Goal: Register for event/course: Sign up to attend an event or enroll in a course

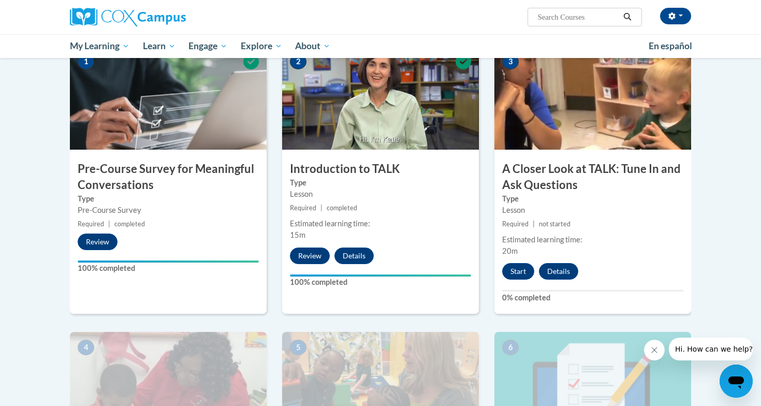
click at [723, 256] on body "Svitlana Bilaniuk (America/New_York UTC-04:00) My Profile Inbox My Transcripts …" at bounding box center [380, 297] width 761 height 1042
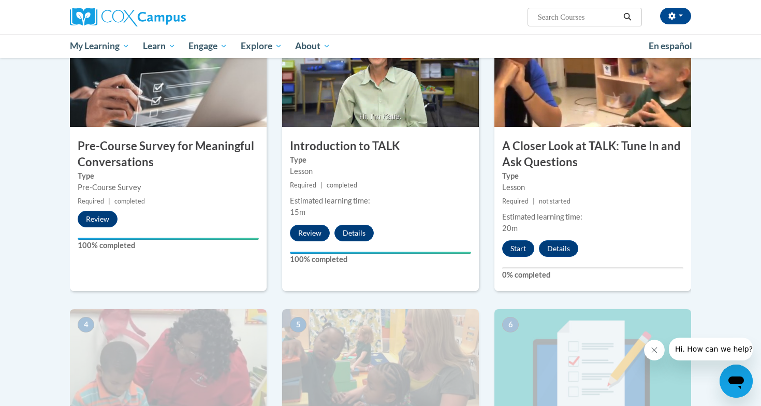
scroll to position [245, 0]
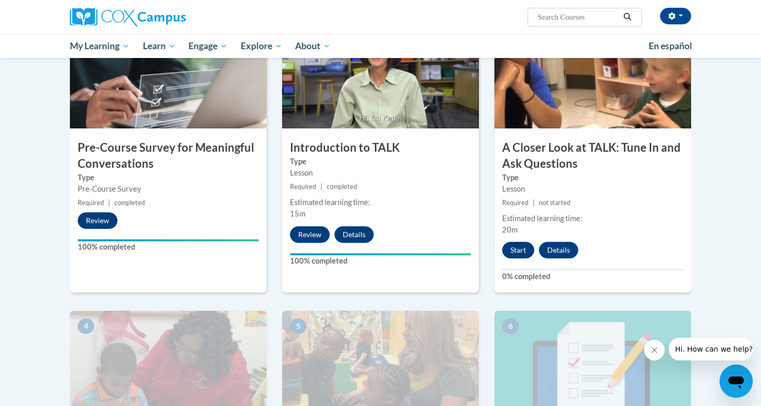
click at [516, 245] on button "Start" at bounding box center [518, 250] width 32 height 17
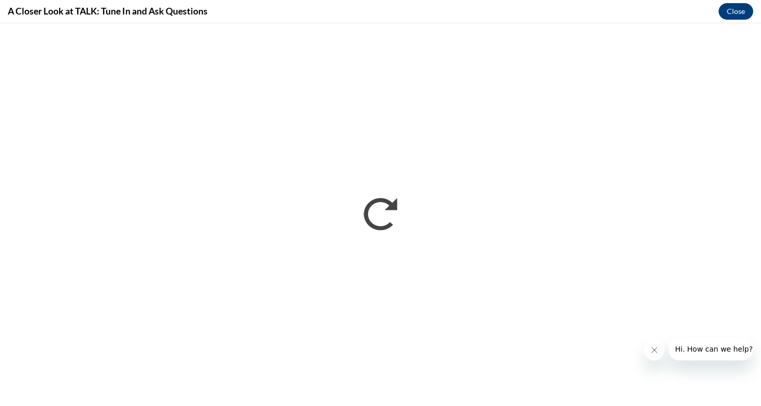
scroll to position [0, 0]
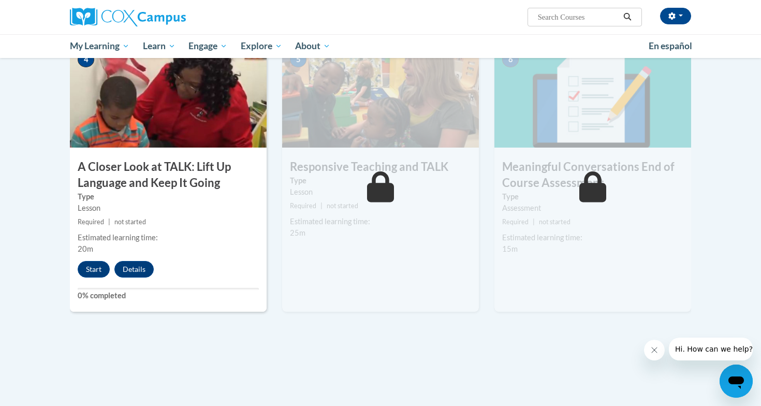
scroll to position [560, 0]
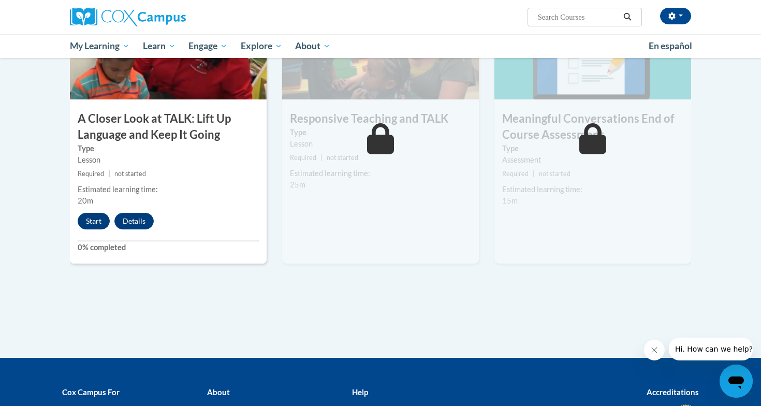
click at [94, 220] on button "Start" at bounding box center [94, 221] width 32 height 17
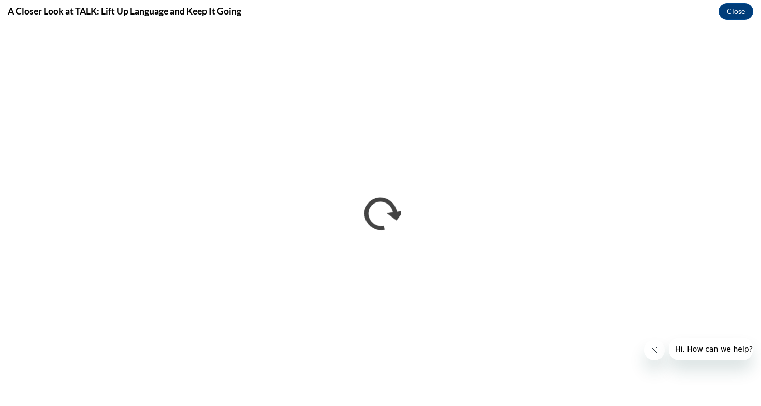
scroll to position [0, 0]
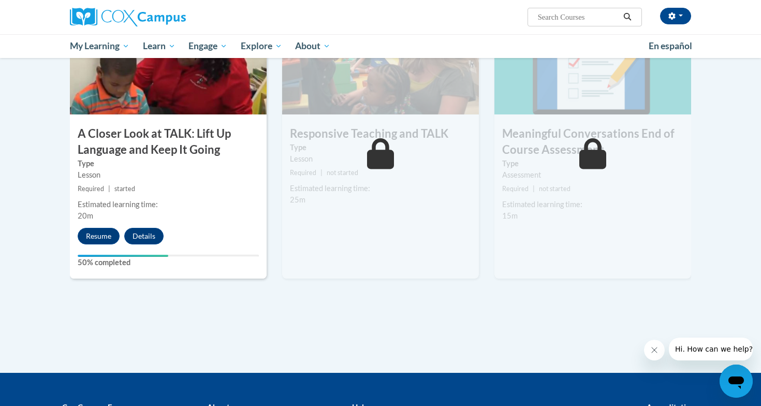
scroll to position [546, 0]
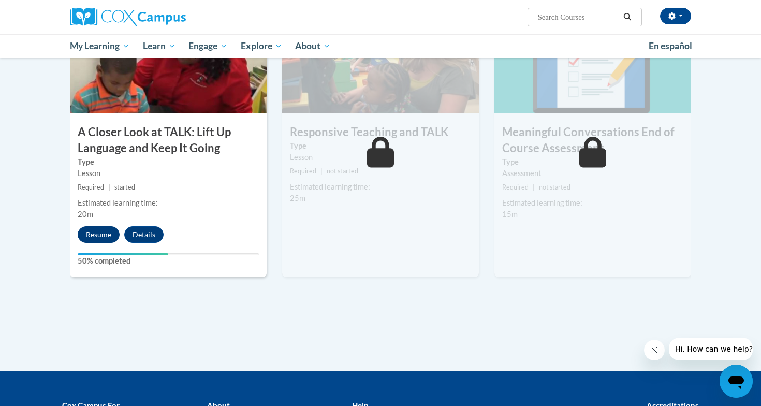
click at [97, 230] on button "Resume" at bounding box center [99, 234] width 42 height 17
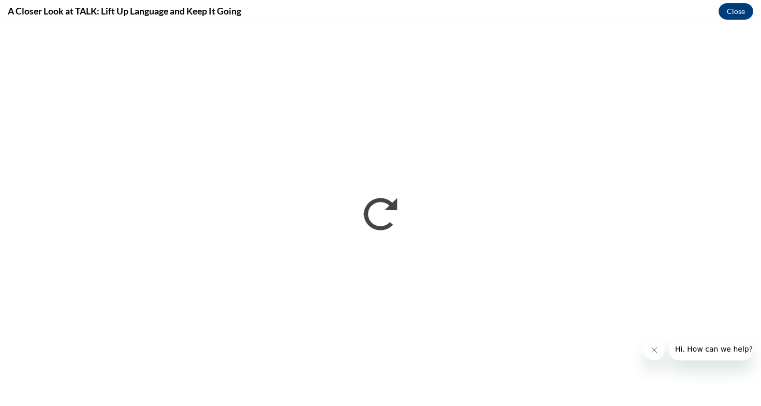
scroll to position [0, 0]
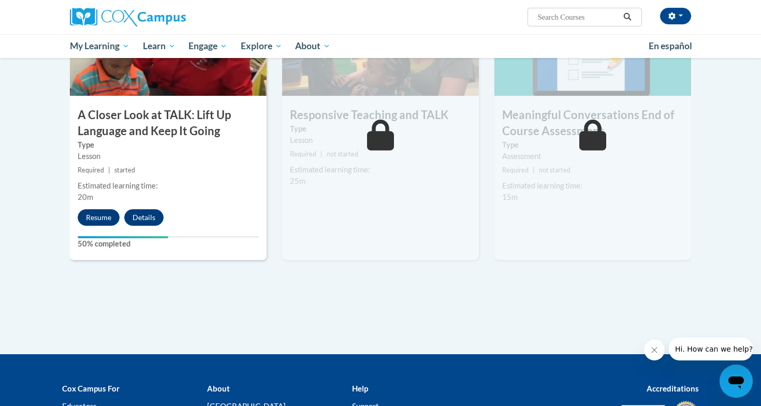
scroll to position [570, 0]
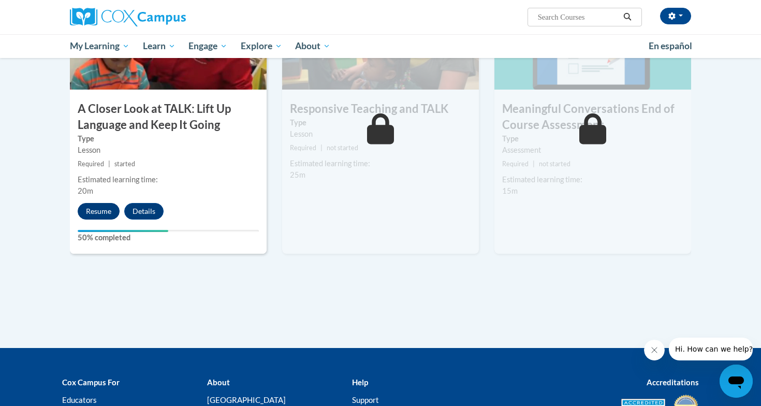
click at [100, 208] on button "Resume" at bounding box center [99, 211] width 42 height 17
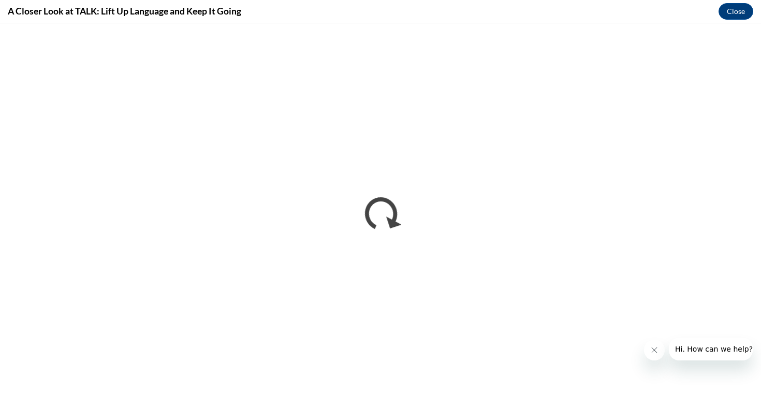
scroll to position [0, 0]
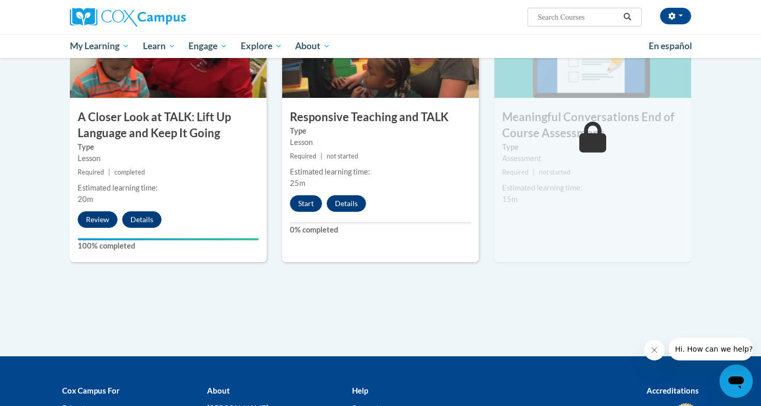
scroll to position [565, 0]
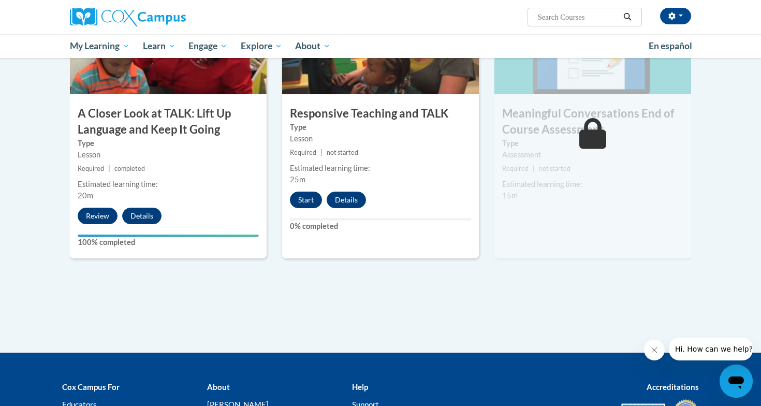
click at [307, 198] on button "Start" at bounding box center [306, 199] width 32 height 17
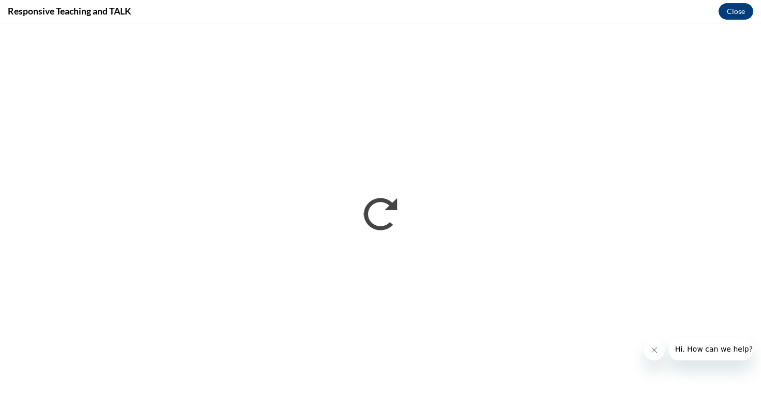
scroll to position [0, 0]
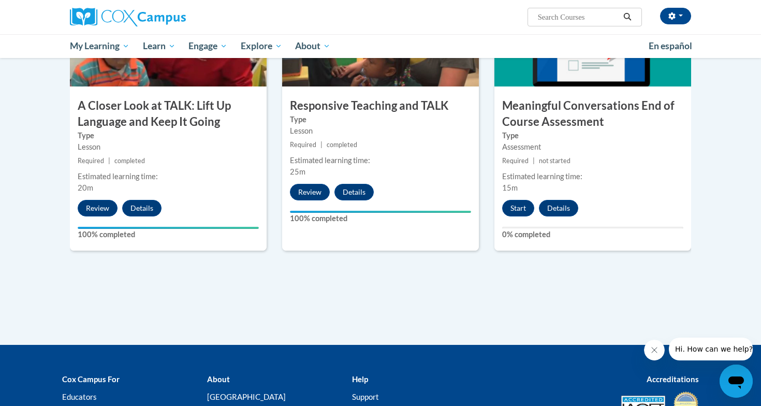
scroll to position [579, 0]
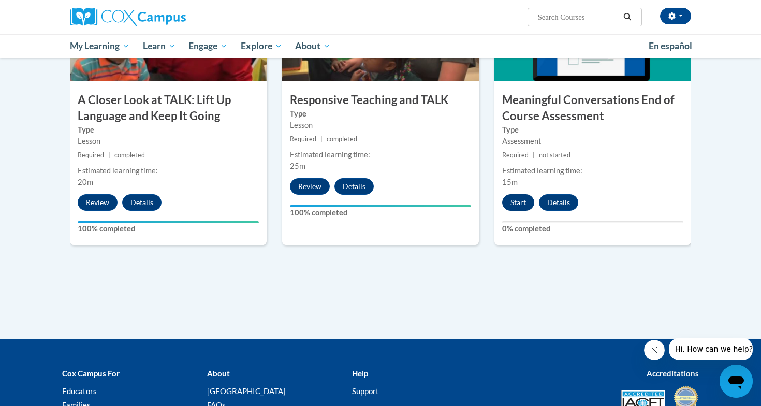
click at [520, 200] on button "Start" at bounding box center [518, 202] width 32 height 17
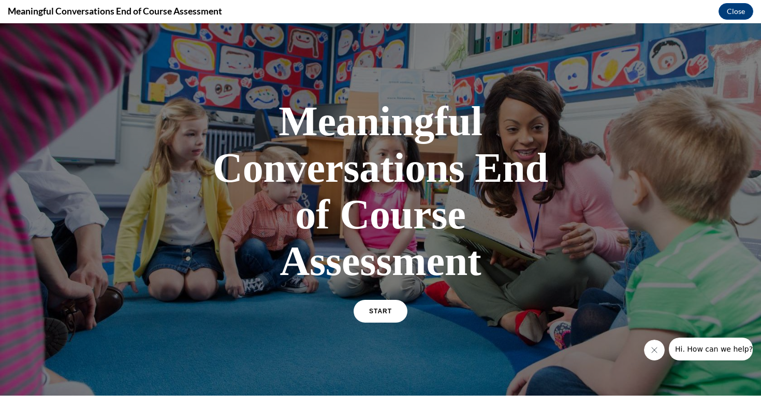
scroll to position [0, 0]
click at [384, 309] on span "START" at bounding box center [380, 311] width 24 height 8
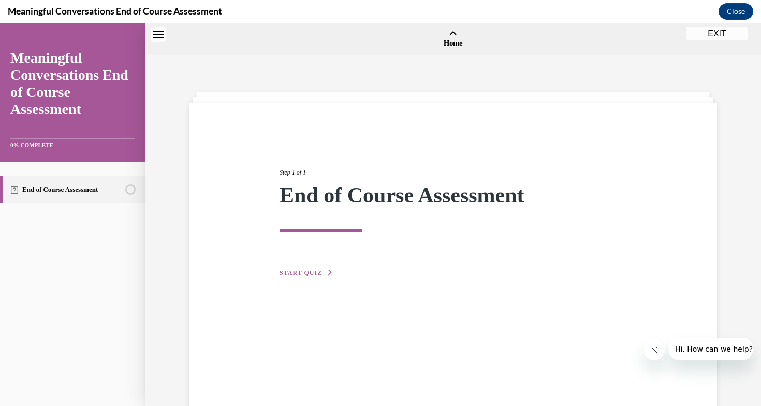
scroll to position [32, 0]
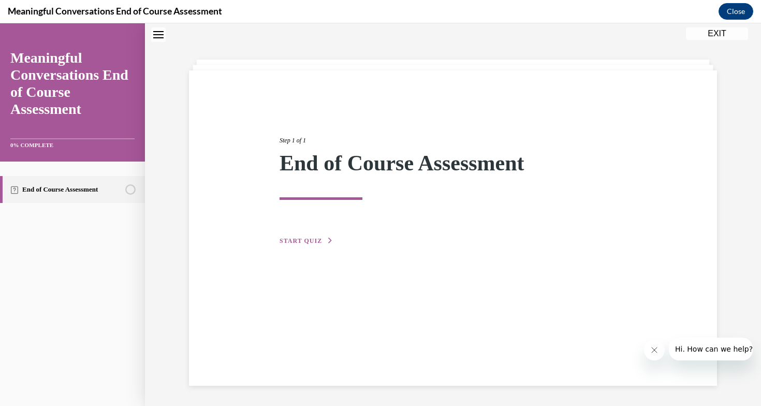
click at [314, 243] on span "START QUIZ" at bounding box center [300, 240] width 42 height 7
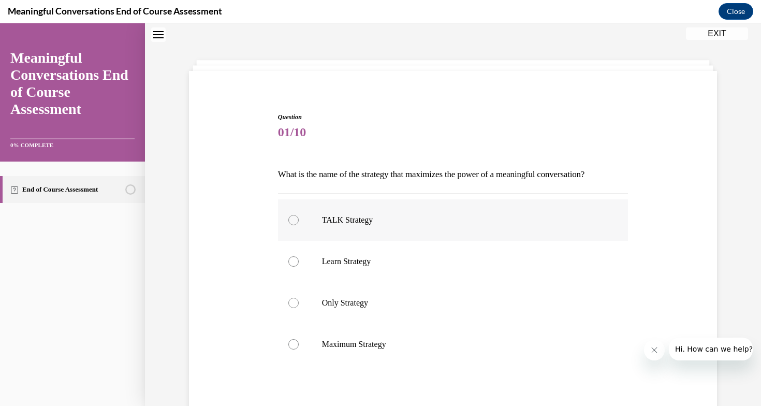
click at [292, 220] on div at bounding box center [293, 220] width 10 height 10
click at [292, 220] on input "TALK Strategy" at bounding box center [293, 220] width 10 height 10
radio input "true"
click at [732, 276] on div "Question 01/10 What is the name of the strategy that maximizes the power of a m…" at bounding box center [453, 269] width 616 height 490
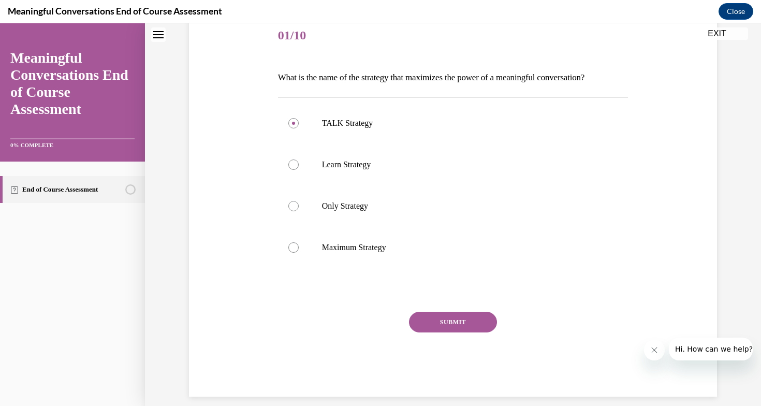
scroll to position [127, 0]
click at [484, 319] on button "SUBMIT" at bounding box center [453, 323] width 88 height 21
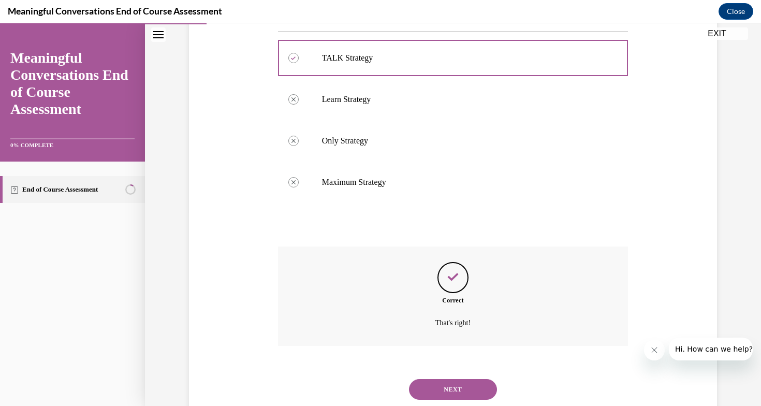
scroll to position [211, 0]
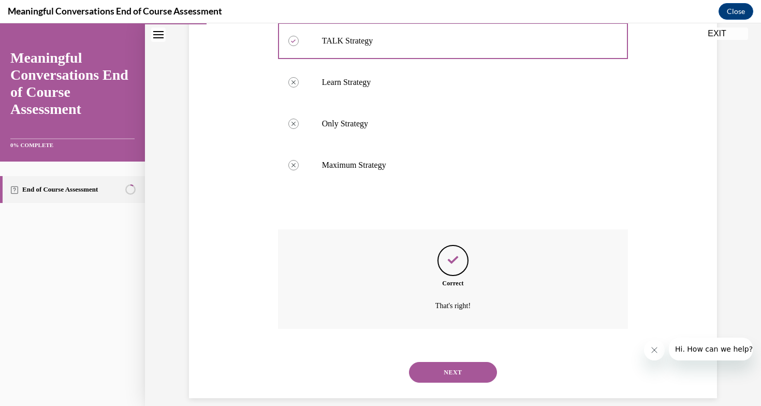
click at [461, 362] on button "NEXT" at bounding box center [453, 372] width 88 height 21
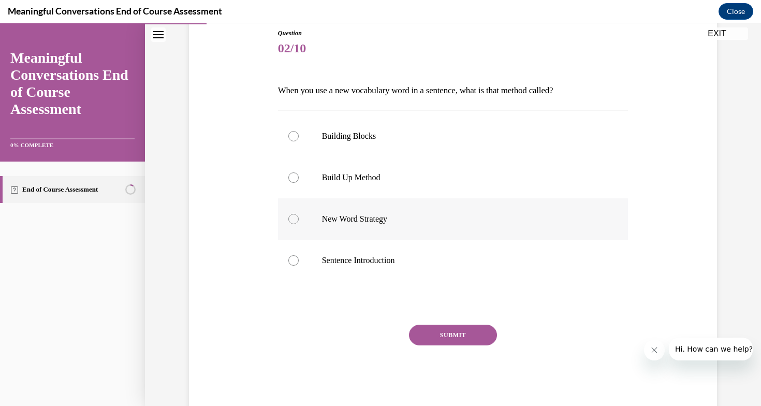
click at [291, 217] on div at bounding box center [293, 219] width 10 height 10
click at [291, 217] on input "New Word Strategy" at bounding box center [293, 219] width 10 height 10
radio input "true"
click at [461, 329] on button "SUBMIT" at bounding box center [453, 334] width 88 height 21
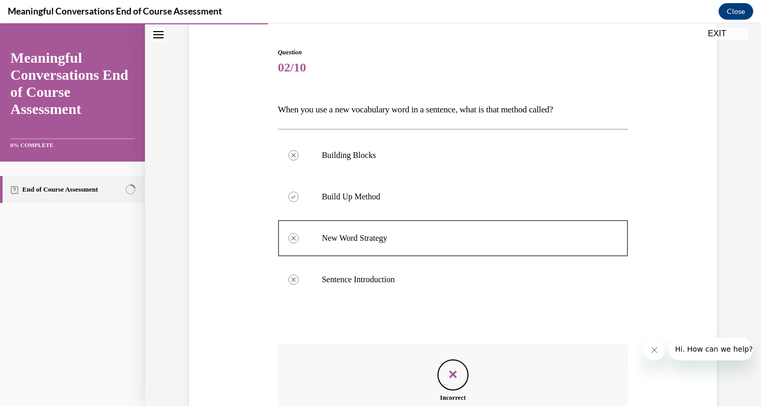
scroll to position [211, 0]
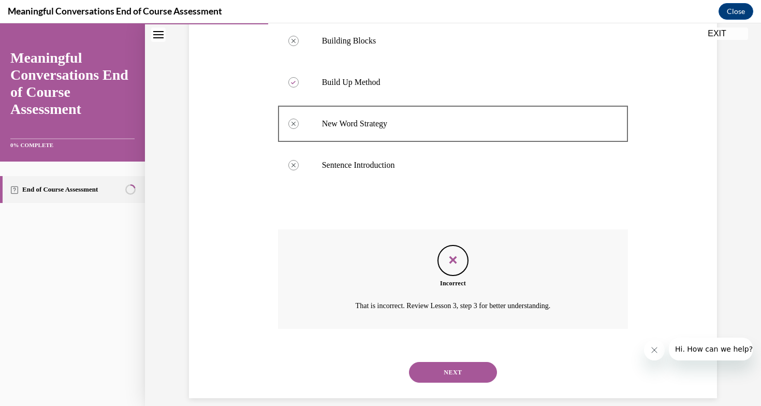
click at [467, 362] on button "NEXT" at bounding box center [453, 372] width 88 height 21
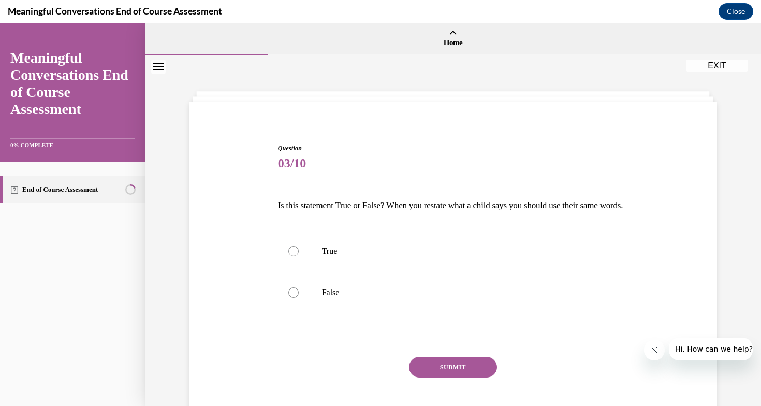
scroll to position [-1, 0]
click at [292, 257] on div at bounding box center [293, 251] width 10 height 10
click at [292, 257] on input "True" at bounding box center [293, 251] width 10 height 10
radio input "true"
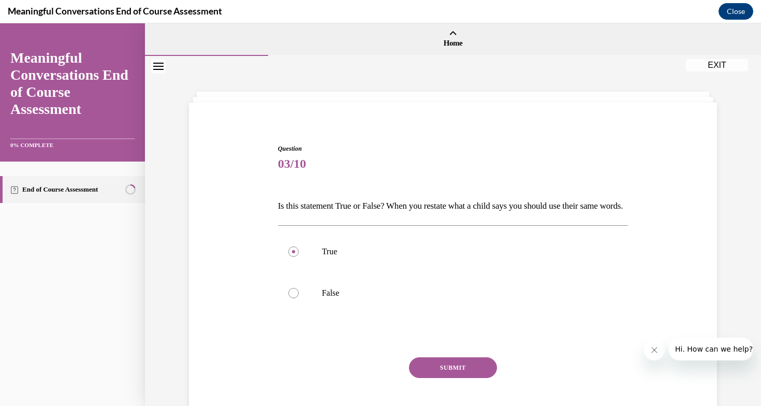
click at [472, 378] on button "SUBMIT" at bounding box center [453, 367] width 88 height 21
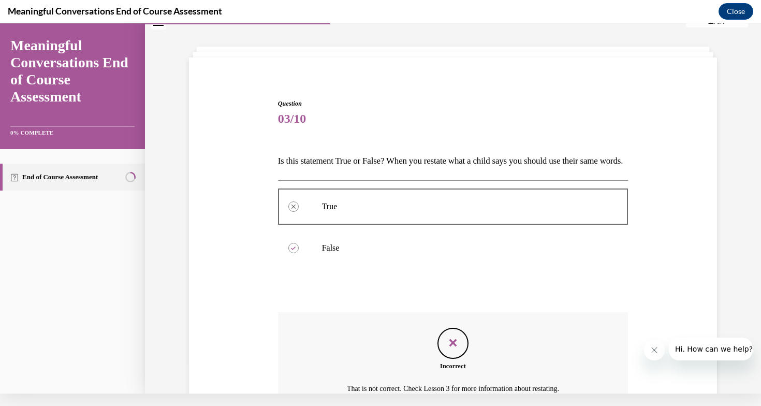
scroll to position [145, 0]
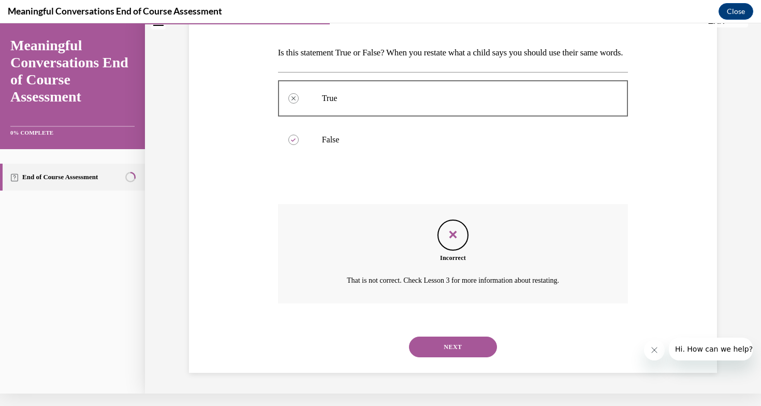
click at [477, 344] on button "NEXT" at bounding box center [453, 346] width 88 height 21
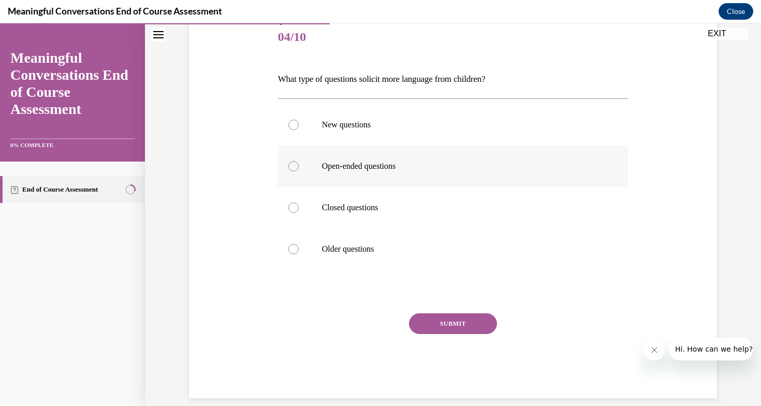
click at [291, 174] on label "Open-ended questions" at bounding box center [453, 165] width 350 height 41
click at [291, 171] on input "Open-ended questions" at bounding box center [293, 166] width 10 height 10
radio input "true"
click at [464, 335] on div "SUBMIT" at bounding box center [453, 339] width 350 height 52
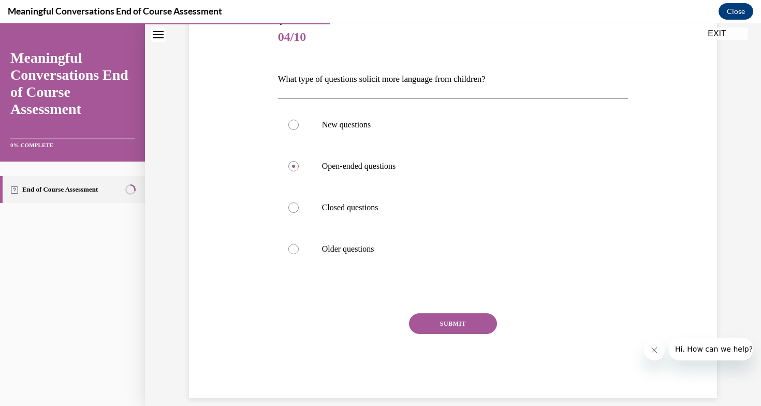
click at [457, 333] on button "SUBMIT" at bounding box center [453, 323] width 88 height 21
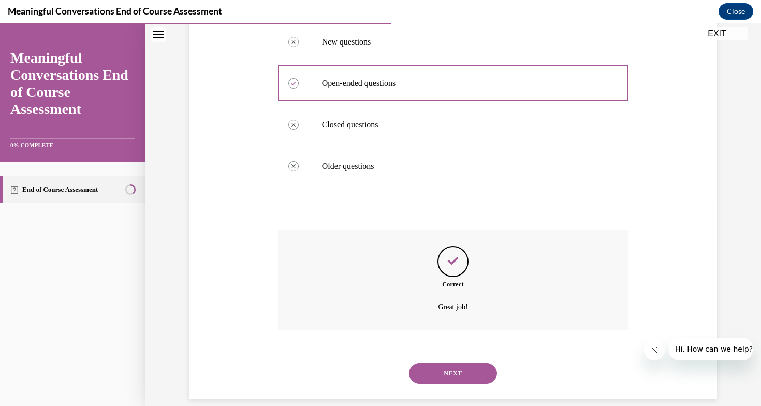
scroll to position [211, 0]
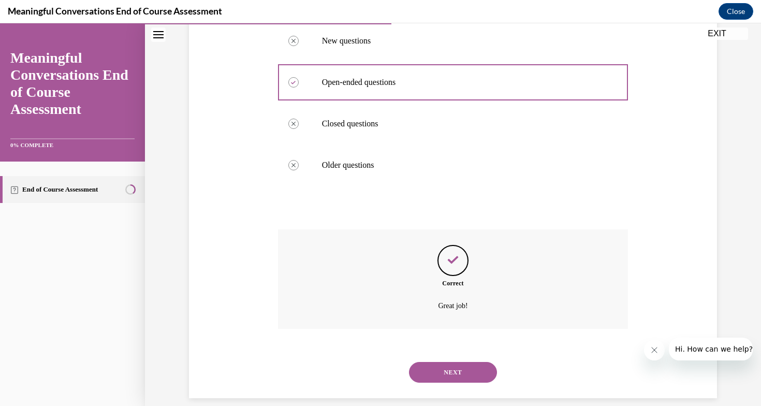
click at [468, 362] on button "NEXT" at bounding box center [453, 372] width 88 height 21
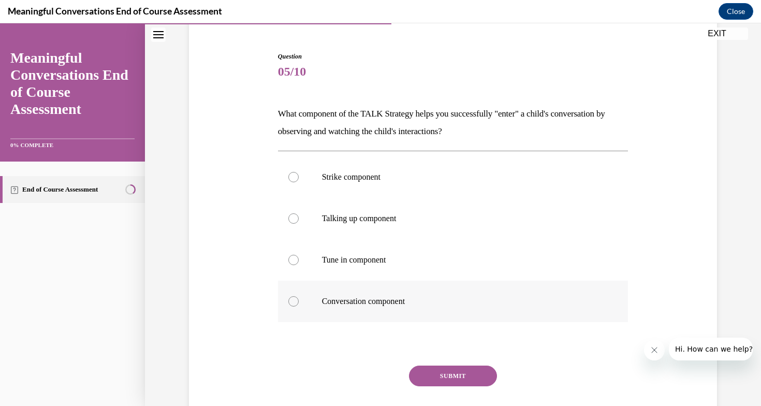
scroll to position [95, 0]
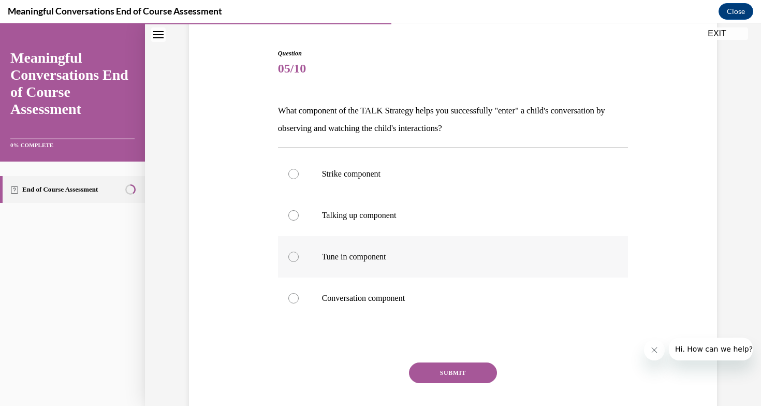
click at [294, 257] on div at bounding box center [293, 256] width 10 height 10
click at [294, 257] on input "Tune in component" at bounding box center [293, 256] width 10 height 10
radio input "true"
click at [455, 372] on button "SUBMIT" at bounding box center [453, 372] width 88 height 21
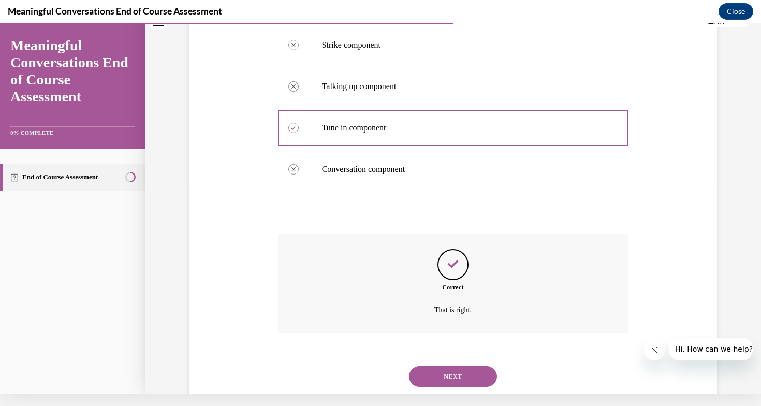
scroll to position [228, 0]
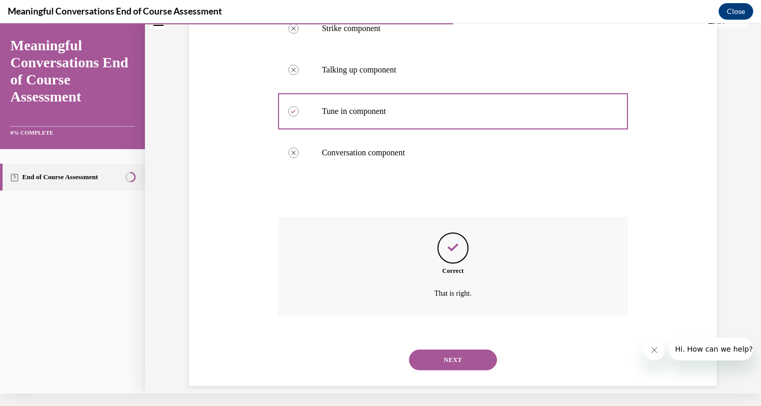
click at [485, 349] on button "NEXT" at bounding box center [453, 359] width 88 height 21
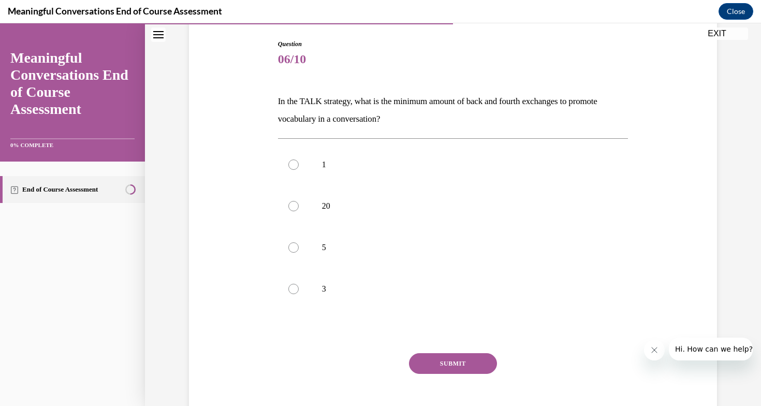
scroll to position [106, 0]
click at [292, 245] on div at bounding box center [293, 246] width 10 height 10
click at [292, 245] on input "5" at bounding box center [293, 246] width 10 height 10
radio input "true"
click at [466, 361] on button "SUBMIT" at bounding box center [453, 362] width 88 height 21
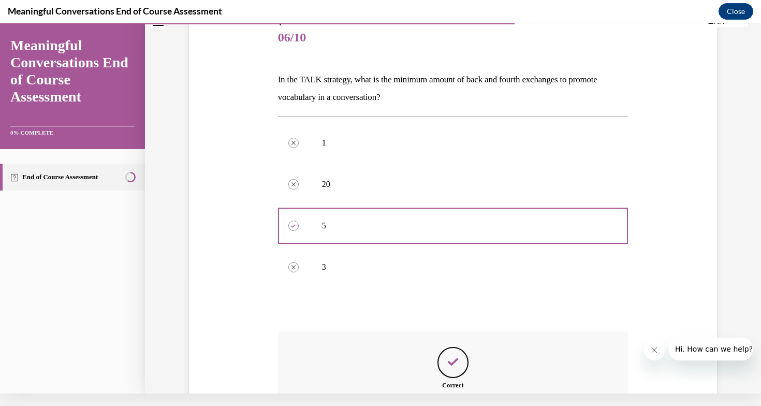
scroll to position [228, 0]
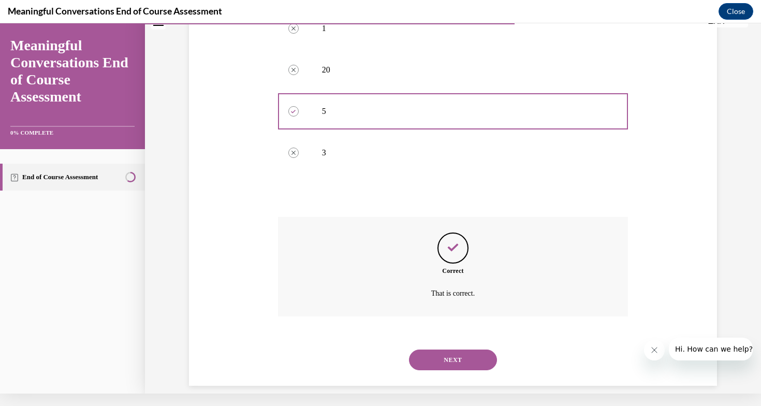
click at [467, 349] on button "NEXT" at bounding box center [453, 359] width 88 height 21
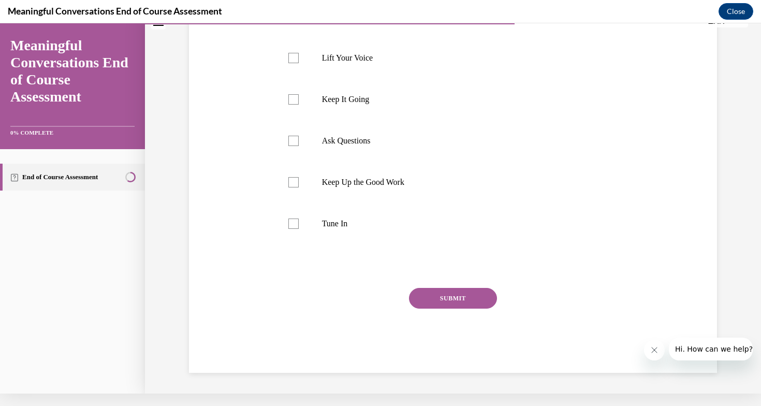
scroll to position [0, 0]
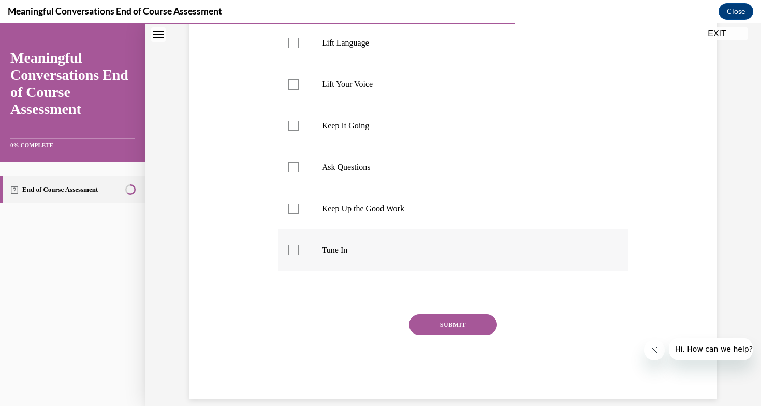
click at [292, 251] on div at bounding box center [293, 250] width 10 height 10
click at [292, 251] on input "Tune In" at bounding box center [293, 250] width 10 height 10
click at [293, 245] on div at bounding box center [293, 250] width 10 height 10
click at [293, 245] on input "Tune In" at bounding box center [293, 250] width 10 height 10
click at [289, 253] on div at bounding box center [293, 250] width 10 height 10
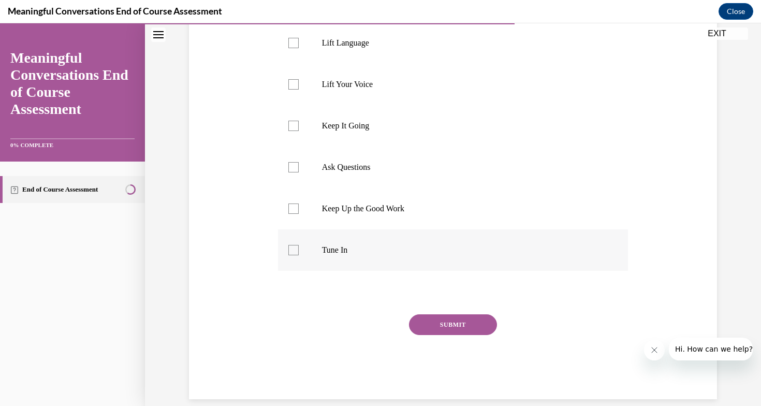
click at [289, 253] on input "Tune In" at bounding box center [293, 250] width 10 height 10
checkbox input "true"
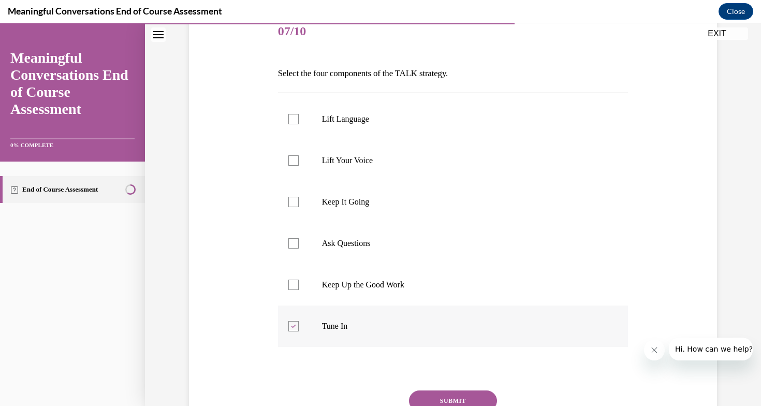
scroll to position [141, 0]
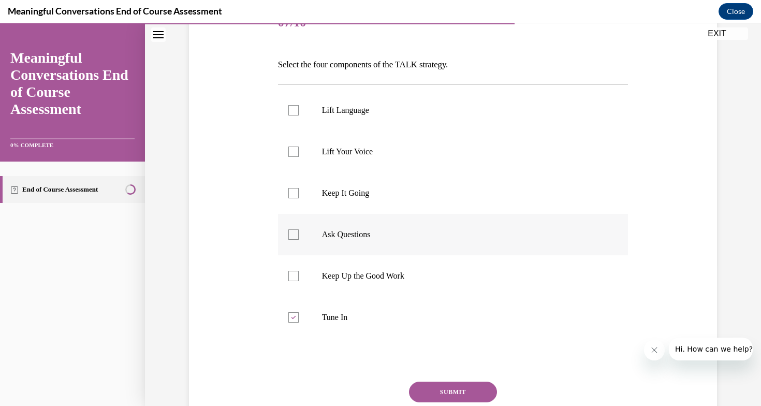
click at [293, 234] on div at bounding box center [293, 234] width 10 height 10
click at [293, 234] on input "Ask Questions" at bounding box center [293, 234] width 10 height 10
checkbox input "true"
click at [294, 109] on div at bounding box center [293, 110] width 10 height 10
click at [294, 109] on input "Lift Language" at bounding box center [293, 110] width 10 height 10
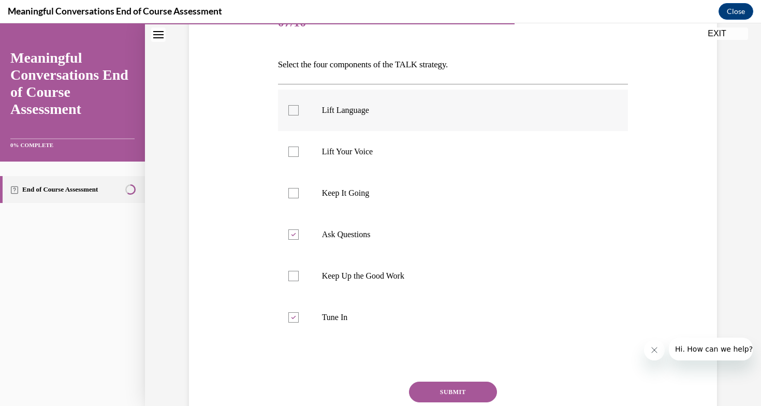
checkbox input "true"
click at [296, 189] on div at bounding box center [293, 193] width 10 height 10
click at [296, 189] on input "Keep It Going" at bounding box center [293, 193] width 10 height 10
checkbox input "true"
click at [457, 391] on button "SUBMIT" at bounding box center [453, 391] width 88 height 21
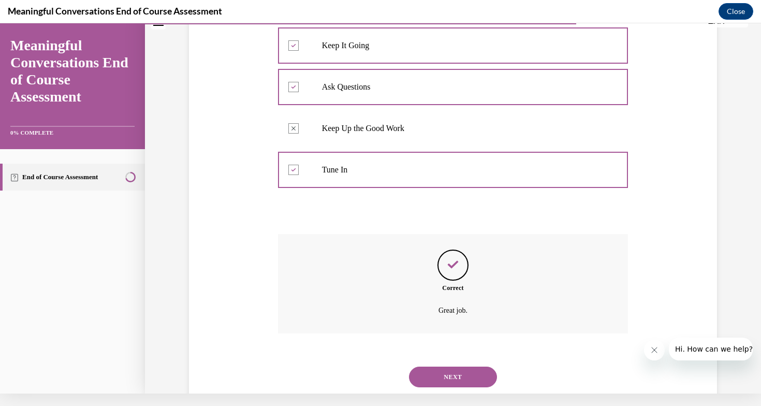
scroll to position [293, 0]
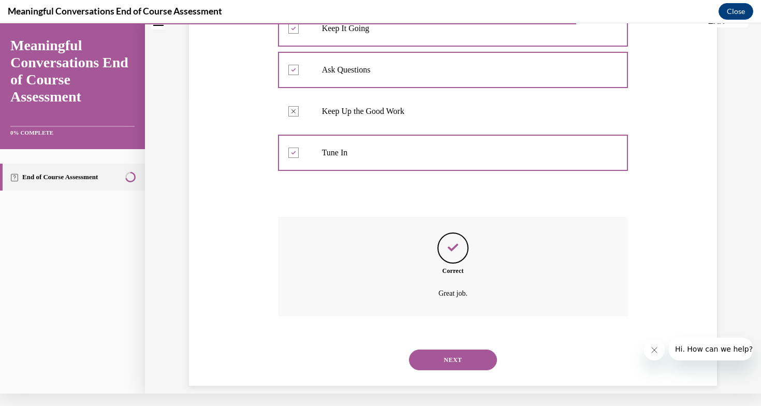
click at [467, 349] on button "NEXT" at bounding box center [453, 359] width 88 height 21
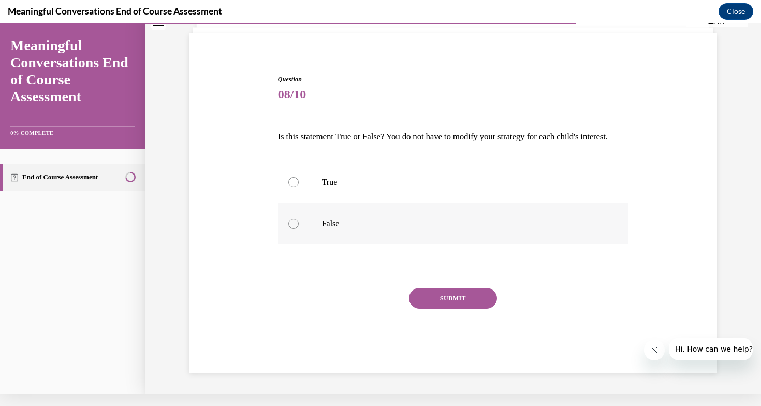
click at [291, 229] on div at bounding box center [293, 223] width 10 height 10
click at [291, 229] on input "False" at bounding box center [293, 223] width 10 height 10
radio input "true"
click at [460, 308] on button "SUBMIT" at bounding box center [453, 298] width 88 height 21
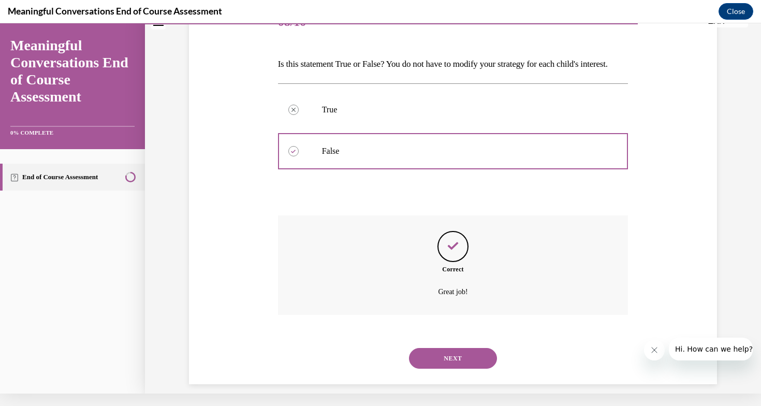
scroll to position [145, 0]
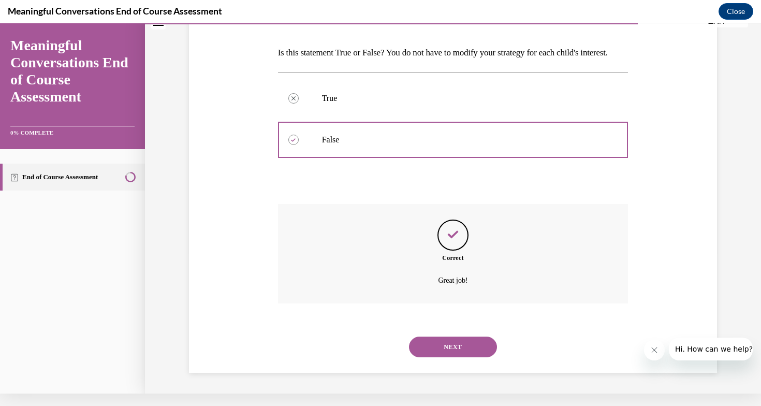
click at [472, 346] on button "NEXT" at bounding box center [453, 346] width 88 height 21
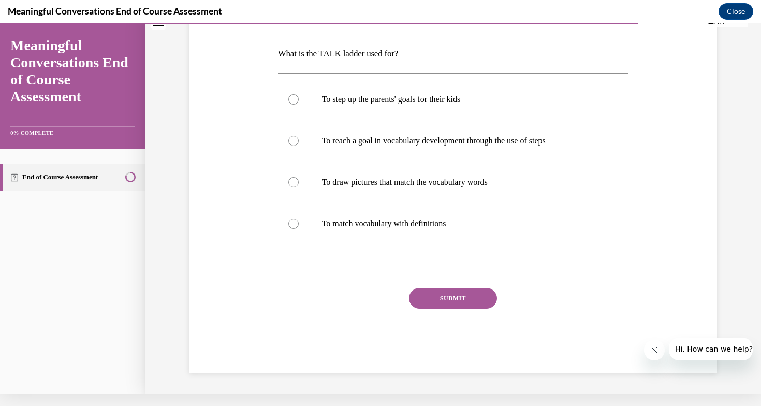
scroll to position [0, 0]
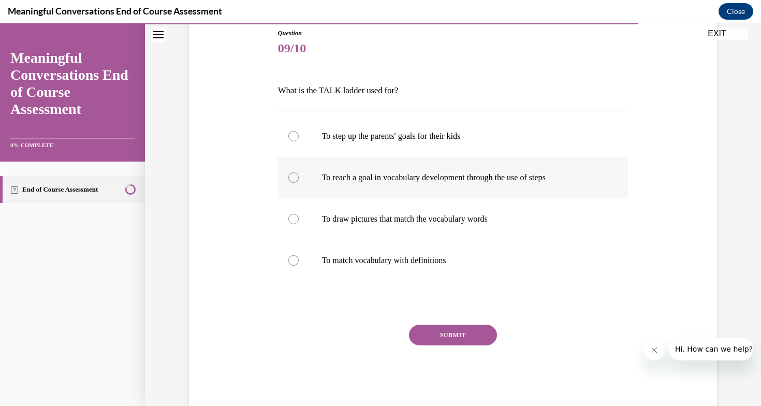
click at [294, 177] on div at bounding box center [293, 177] width 10 height 10
click at [294, 177] on input "To reach a goal in vocabulary development through the use of steps" at bounding box center [293, 177] width 10 height 10
radio input "true"
click at [457, 325] on button "SUBMIT" at bounding box center [453, 334] width 88 height 21
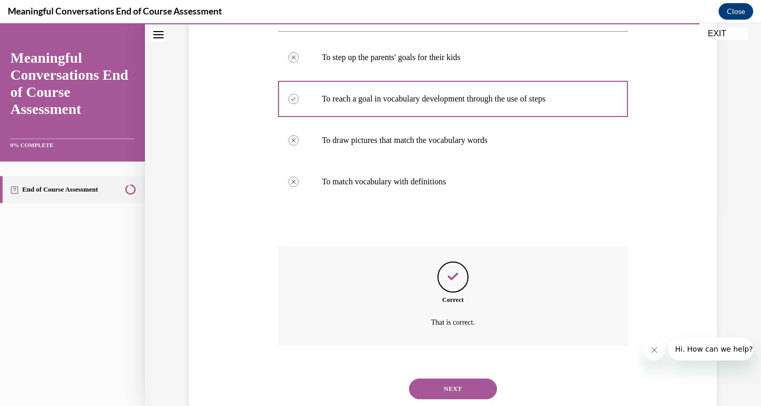
scroll to position [211, 0]
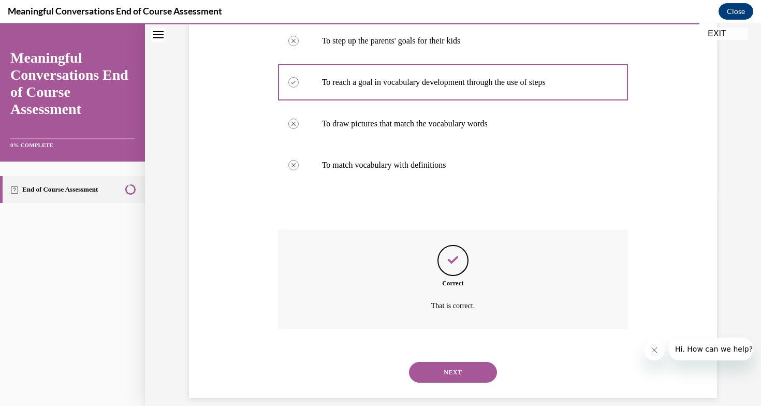
click at [460, 362] on button "NEXT" at bounding box center [453, 372] width 88 height 21
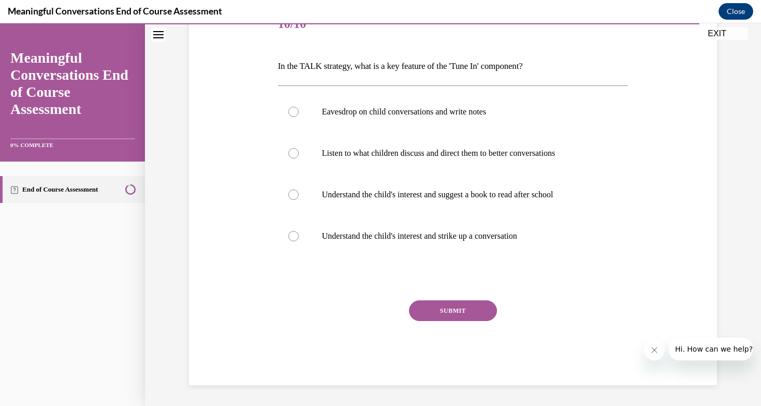
scroll to position [126, 0]
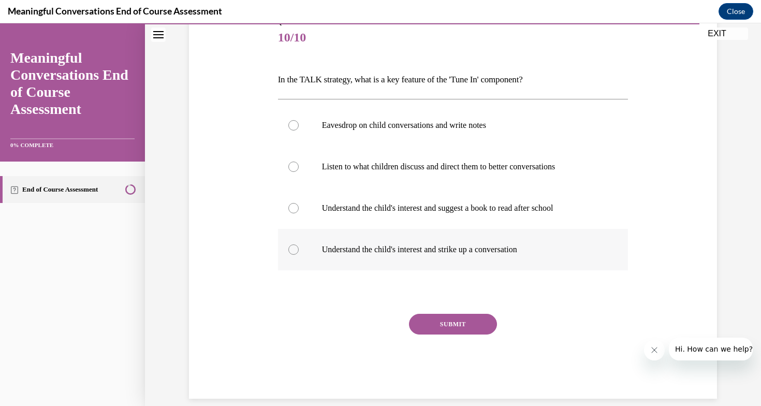
click at [295, 261] on label "Understand the child's interest and strike up a conversation" at bounding box center [453, 249] width 350 height 41
click at [295, 255] on input "Understand the child's interest and strike up a conversation" at bounding box center [293, 249] width 10 height 10
radio input "true"
click at [286, 214] on label "Understand the child's interest and suggest a book to read after school" at bounding box center [453, 207] width 350 height 41
click at [288, 213] on input "Understand the child's interest and suggest a book to read after school" at bounding box center [293, 208] width 10 height 10
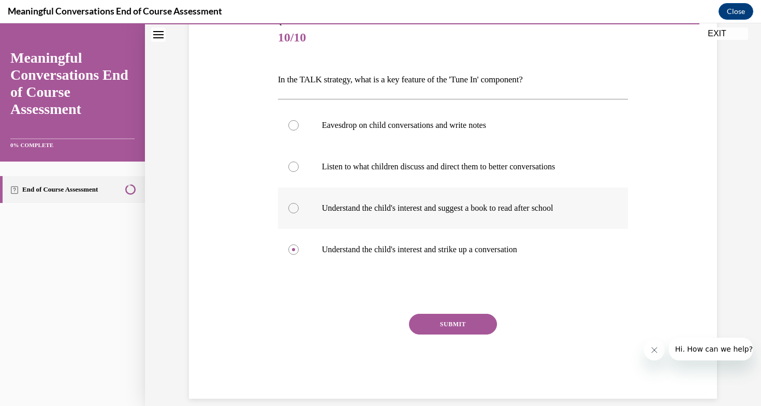
radio input "true"
click at [293, 257] on label "Understand the child's interest and strike up a conversation" at bounding box center [453, 249] width 350 height 41
click at [293, 255] on input "Understand the child's interest and strike up a conversation" at bounding box center [293, 249] width 10 height 10
radio input "true"
click at [467, 340] on div "SUBMIT" at bounding box center [453, 340] width 350 height 52
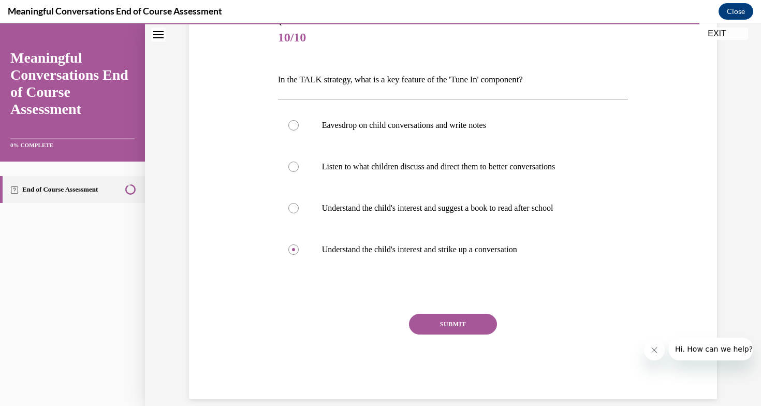
click at [467, 340] on div "SUBMIT" at bounding box center [453, 340] width 350 height 52
click at [460, 336] on div "SUBMIT" at bounding box center [453, 340] width 350 height 52
click at [460, 332] on button "SUBMIT" at bounding box center [453, 324] width 88 height 21
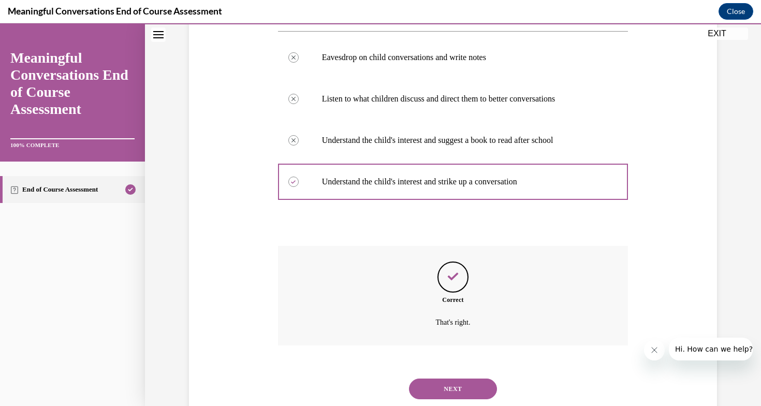
scroll to position [211, 0]
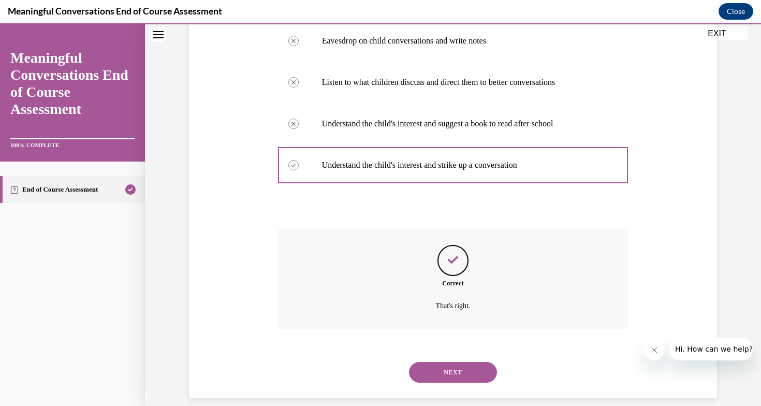
click at [457, 362] on button "NEXT" at bounding box center [453, 372] width 88 height 21
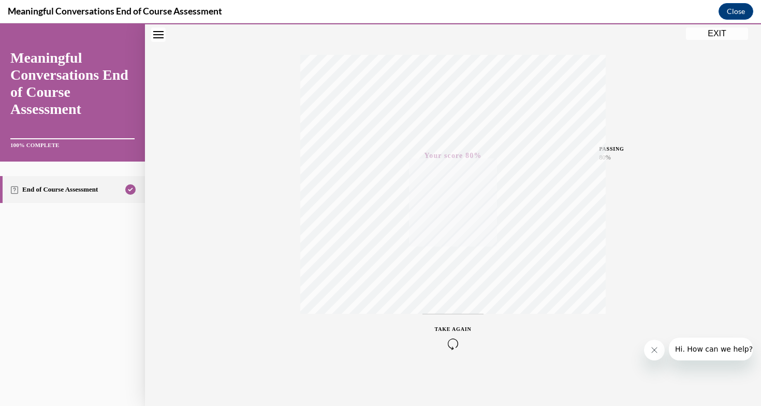
scroll to position [148, 0]
click at [719, 34] on button "EXIT" at bounding box center [717, 33] width 62 height 12
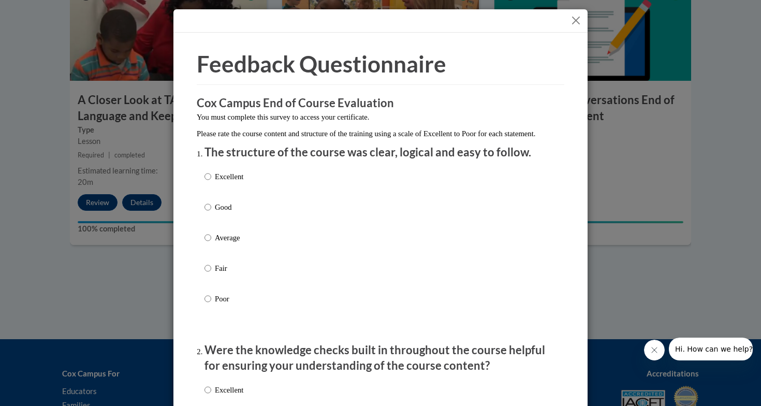
click at [211, 185] on label "Excellent" at bounding box center [223, 185] width 39 height 28
click at [211, 182] on input "Excellent" at bounding box center [207, 176] width 7 height 11
radio input "true"
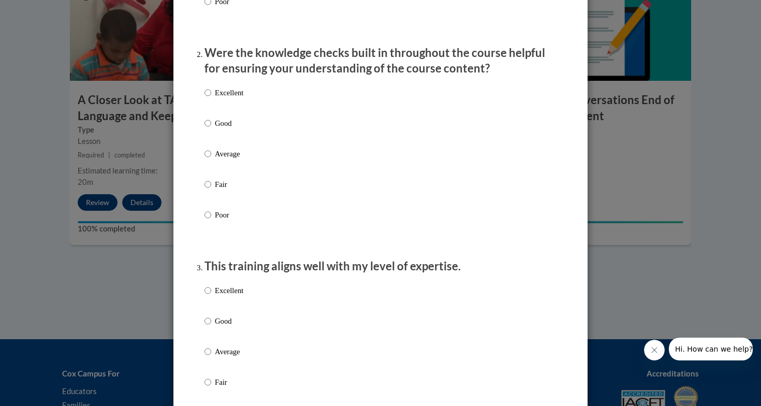
scroll to position [303, 0]
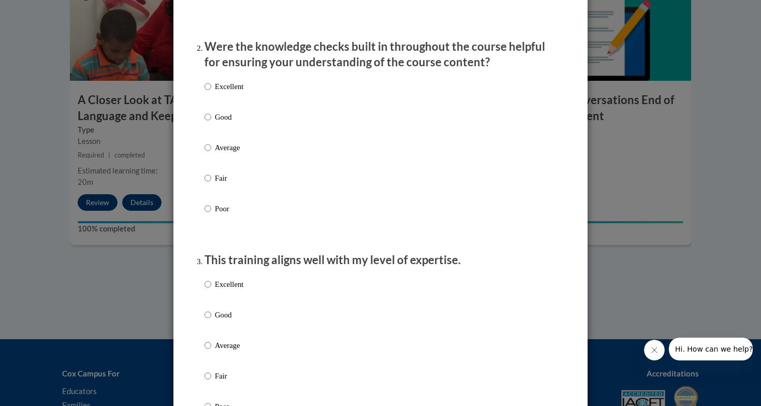
click at [206, 92] on input "Excellent" at bounding box center [207, 86] width 7 height 11
radio input "true"
click at [209, 290] on input "Excellent" at bounding box center [207, 283] width 7 height 11
radio input "true"
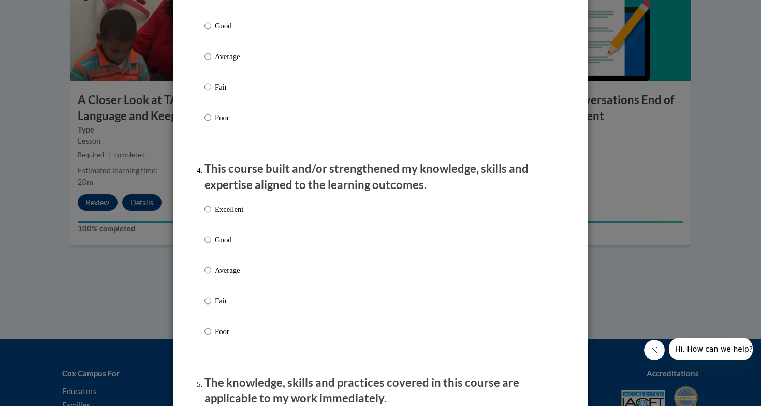
scroll to position [600, 0]
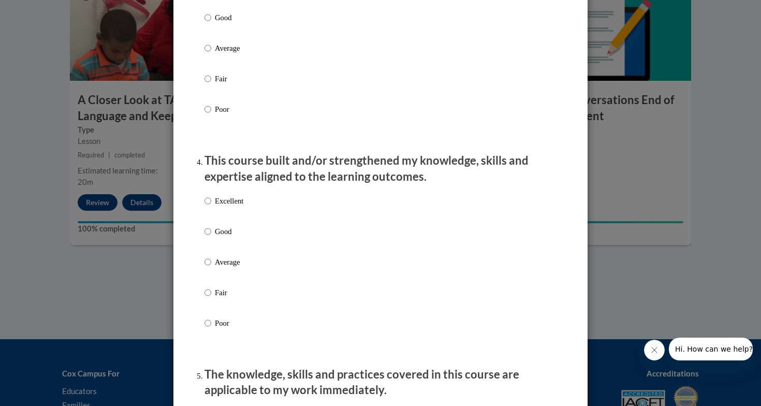
click at [208, 205] on input "Excellent" at bounding box center [207, 200] width 7 height 11
radio input "true"
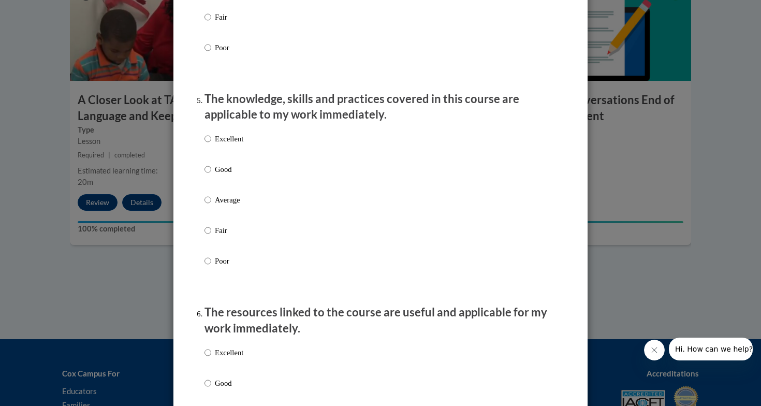
scroll to position [891, 0]
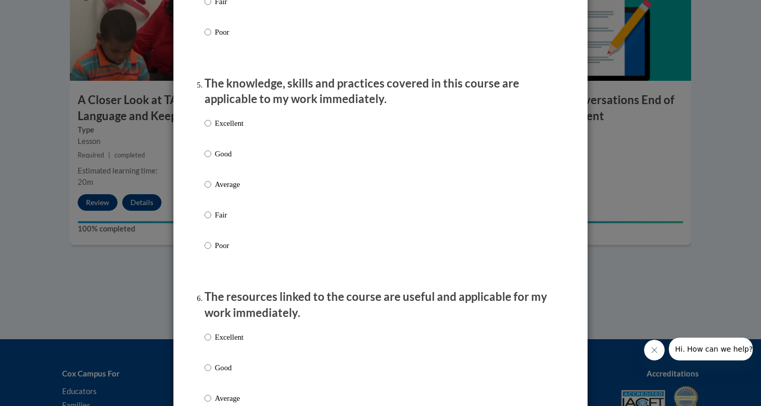
click at [206, 126] on input "Excellent" at bounding box center [207, 122] width 7 height 11
radio input "true"
click at [209, 339] on input "Excellent" at bounding box center [207, 336] width 7 height 11
radio input "true"
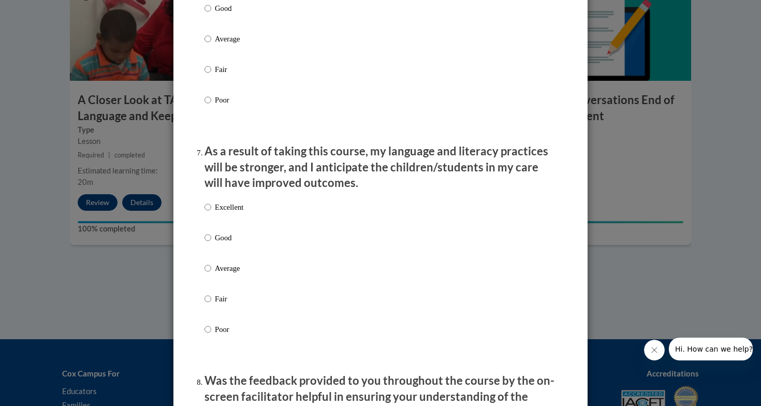
scroll to position [1256, 0]
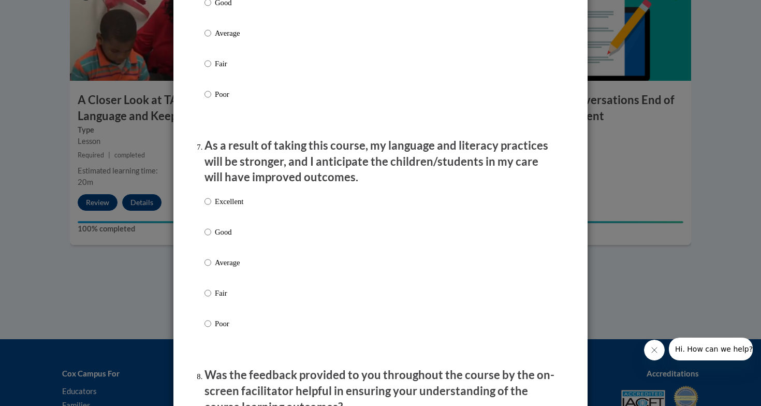
click at [209, 202] on input "Excellent" at bounding box center [207, 201] width 7 height 11
radio input "true"
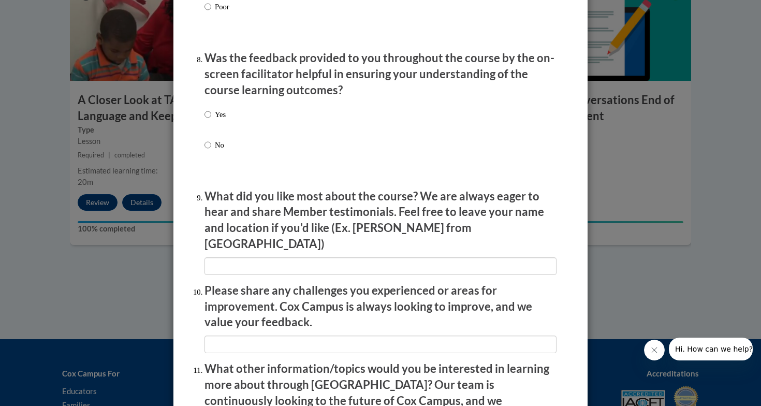
scroll to position [1573, 0]
click at [208, 113] on input "Yes" at bounding box center [207, 113] width 7 height 11
radio input "true"
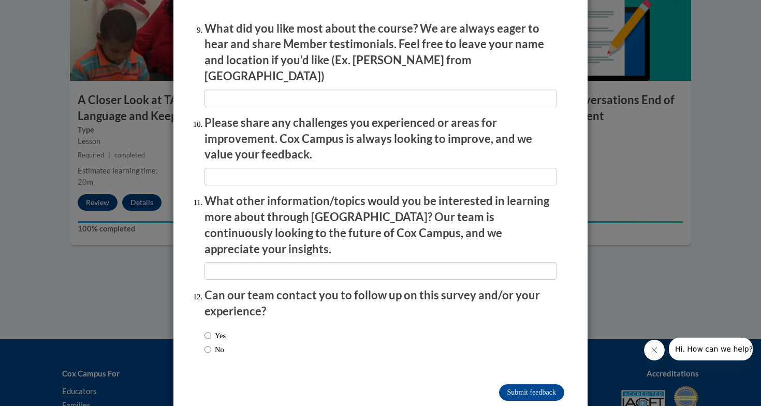
scroll to position [1732, 0]
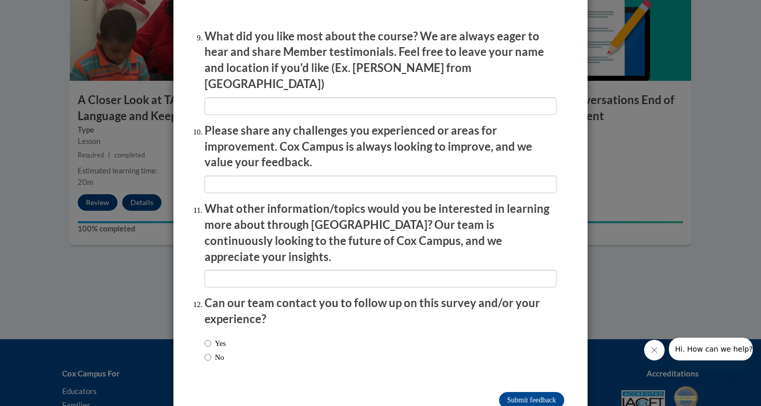
click at [208, 337] on input "Yes" at bounding box center [207, 342] width 7 height 11
radio input "true"
click at [526, 392] on input "Submit feedback" at bounding box center [531, 400] width 65 height 17
